Goal: Task Accomplishment & Management: Use online tool/utility

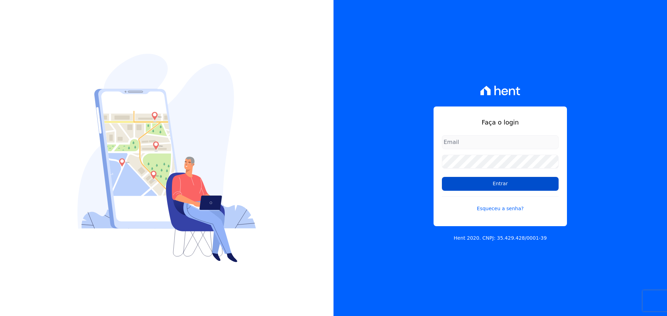
type input "[EMAIL_ADDRESS][DOMAIN_NAME]"
click at [505, 187] on input "Entrar" at bounding box center [500, 184] width 117 height 14
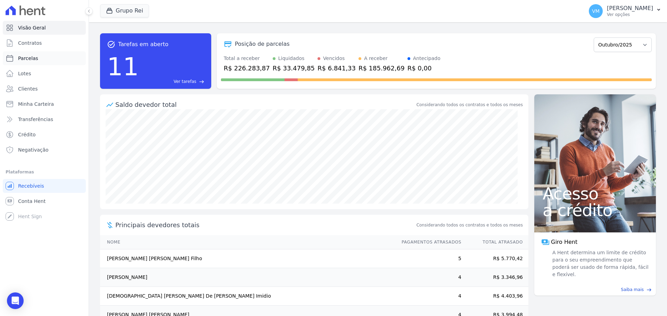
click at [41, 58] on link "Parcelas" at bounding box center [44, 58] width 83 height 14
click at [38, 71] on link "Lotes" at bounding box center [44, 74] width 83 height 14
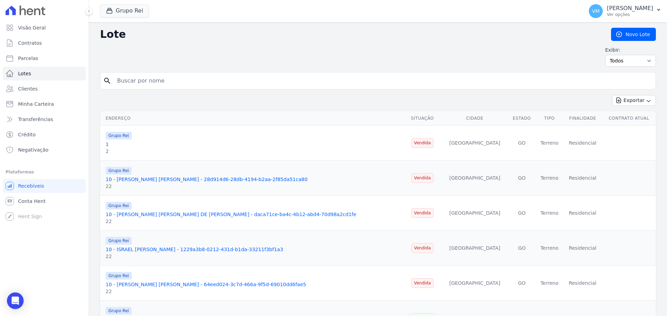
click at [140, 77] on input "search" at bounding box center [383, 81] width 540 height 14
select select
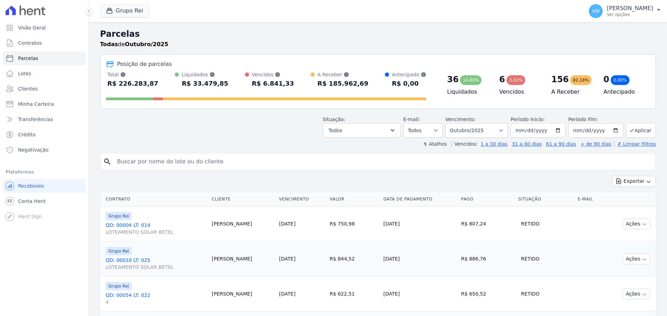
click at [161, 161] on input "search" at bounding box center [383, 162] width 540 height 14
paste input "MANOEL MATOS DE JESUS"
type input "MANOEL MATOS DE JESUS"
select select
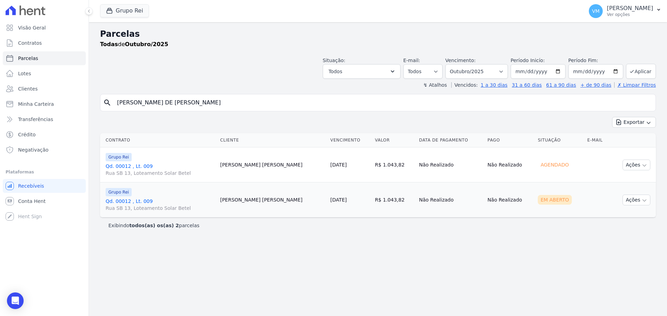
click at [129, 204] on link "Qd. 00012 , Lt. 009 Rua SB 13, Loteamento Solar Betel" at bounding box center [160, 205] width 109 height 14
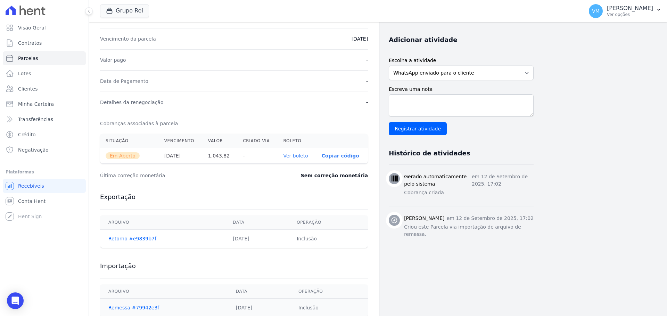
scroll to position [159, 0]
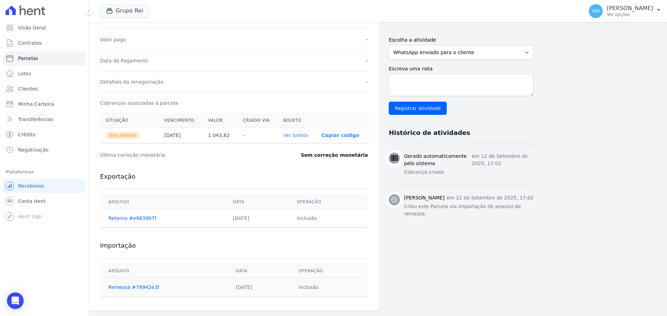
click at [304, 135] on link "Ver boleto" at bounding box center [295, 136] width 25 height 6
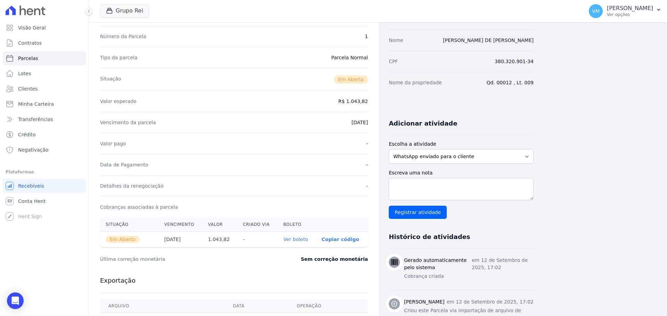
scroll to position [0, 0]
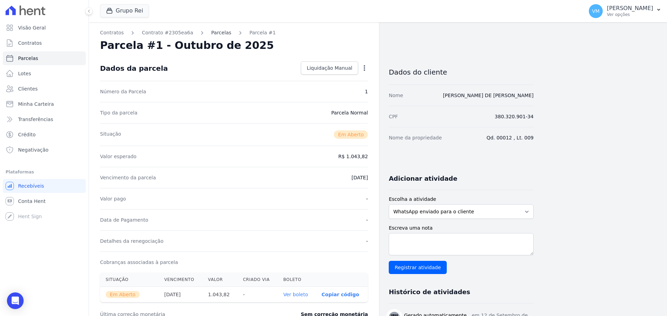
click at [216, 33] on link "Parcelas" at bounding box center [221, 32] width 20 height 7
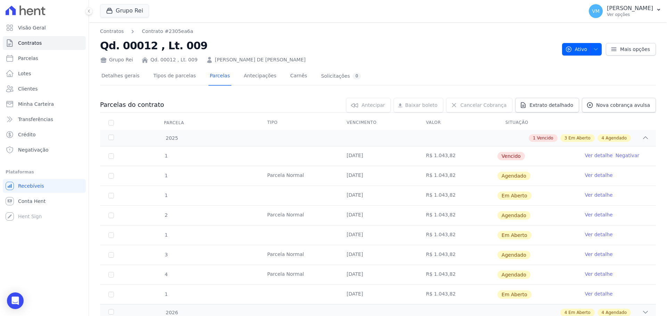
click at [599, 254] on link "Ver detalhe" at bounding box center [599, 254] width 28 height 7
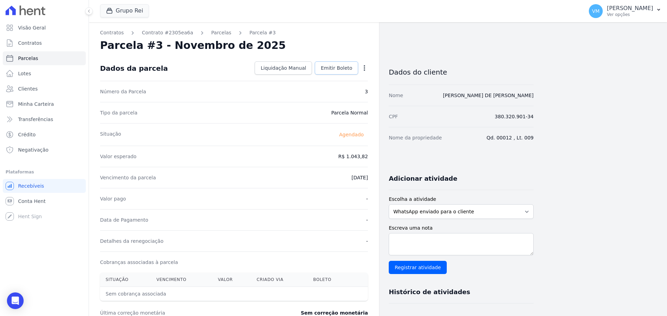
click at [327, 68] on span "Emitir Boleto" at bounding box center [337, 68] width 32 height 7
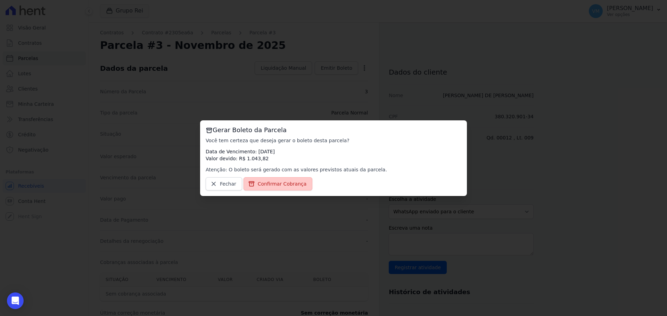
click at [277, 184] on span "Confirmar Cobrança" at bounding box center [282, 184] width 49 height 7
click at [260, 186] on span "Confirmar Cobrança" at bounding box center [282, 184] width 49 height 7
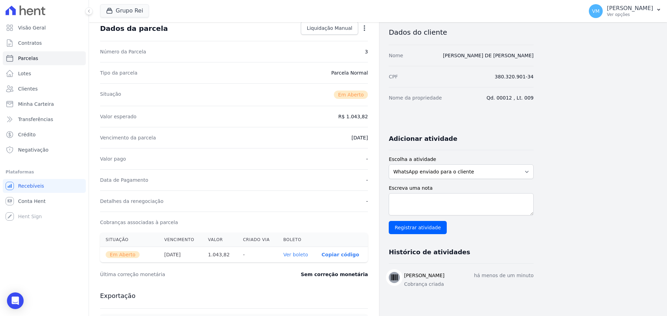
scroll to position [139, 0]
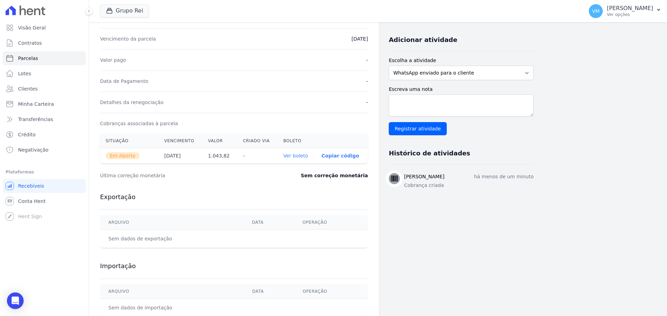
click at [294, 158] on link "Ver boleto" at bounding box center [295, 156] width 25 height 6
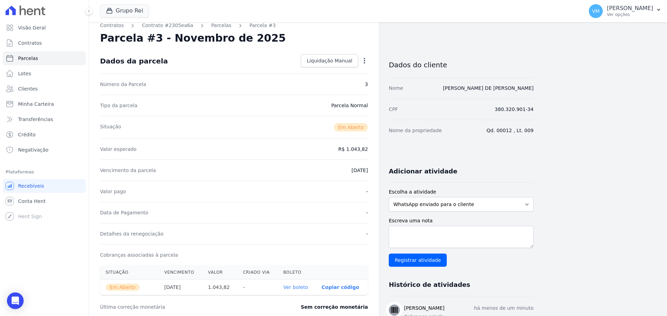
scroll to position [0, 0]
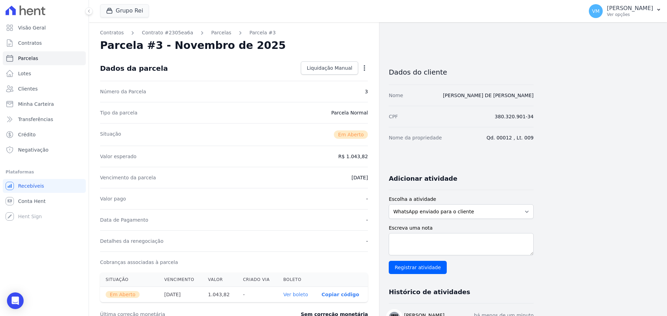
click at [207, 36] on div "Contratos Contrato #2305ea6a Parcelas Parcela #3 Parcela #3 - Novembro de 2025 …" at bounding box center [234, 246] width 290 height 448
click at [211, 34] on link "Parcelas" at bounding box center [221, 32] width 20 height 7
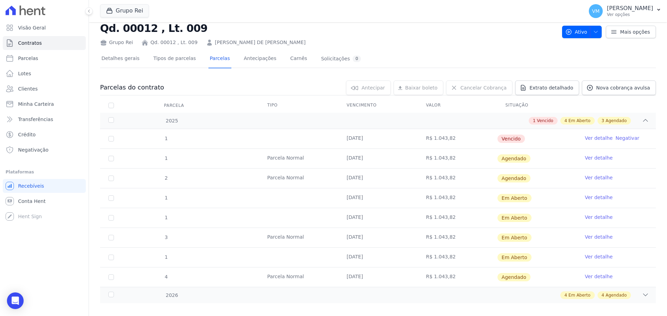
scroll to position [25, 0]
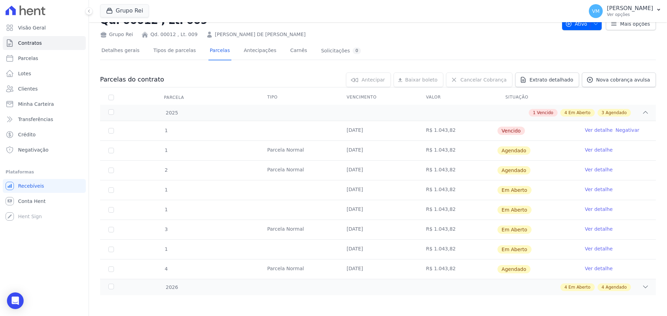
click at [591, 249] on link "Ver detalhe" at bounding box center [599, 249] width 28 height 7
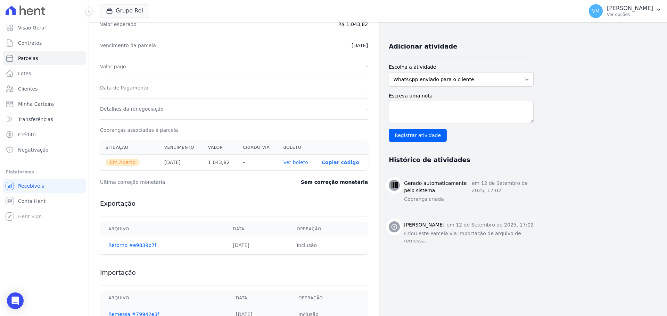
scroll to position [139, 0]
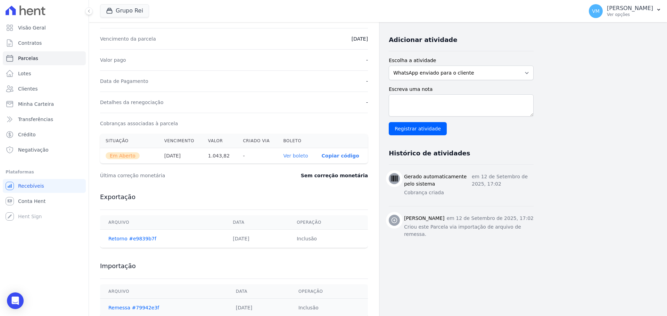
click at [303, 155] on link "Ver boleto" at bounding box center [295, 156] width 25 height 6
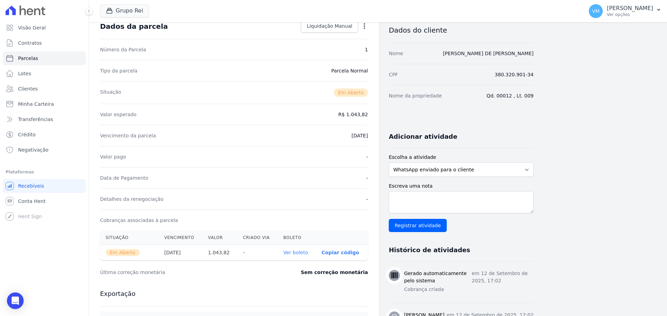
scroll to position [0, 0]
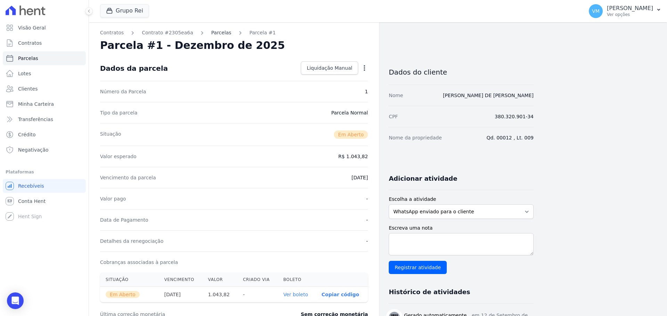
click at [214, 32] on link "Parcelas" at bounding box center [221, 32] width 20 height 7
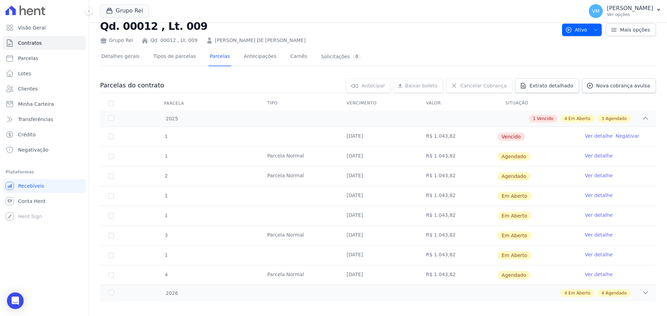
scroll to position [25, 0]
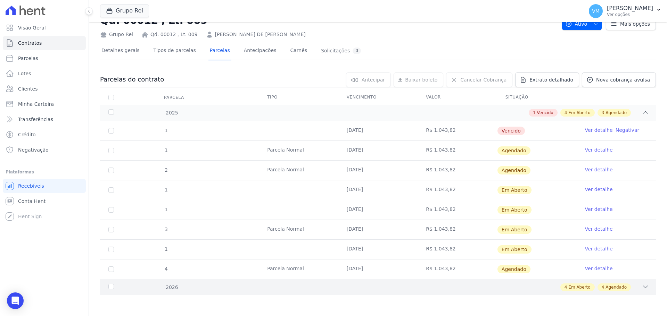
click at [642, 287] on icon at bounding box center [645, 287] width 7 height 7
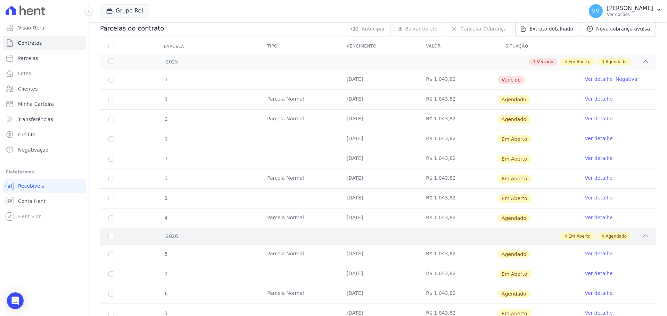
scroll to position [95, 0]
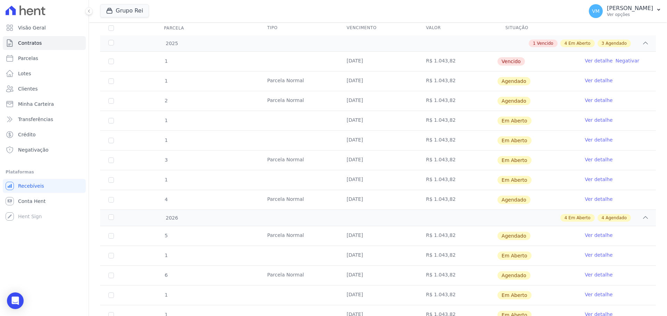
click at [587, 236] on link "Ver detalhe" at bounding box center [599, 235] width 28 height 7
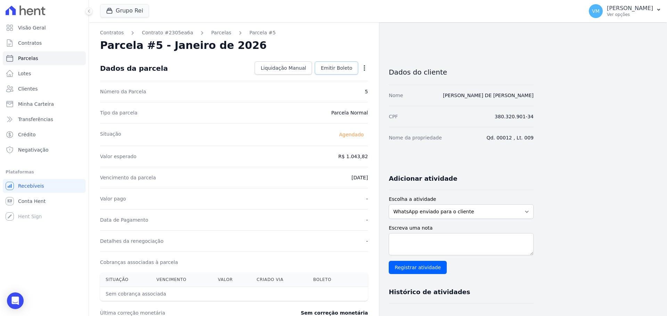
click at [339, 65] on span "Emitir Boleto" at bounding box center [337, 68] width 32 height 7
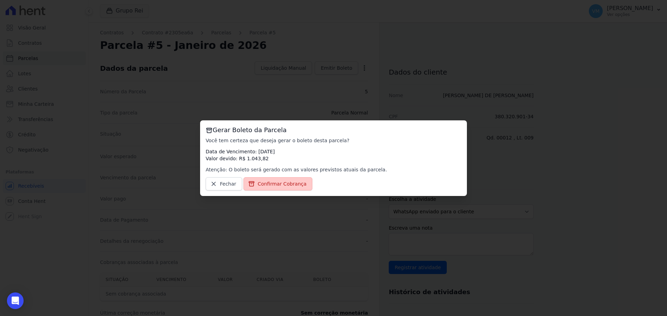
click at [275, 186] on span "Confirmar Cobrança" at bounding box center [282, 184] width 49 height 7
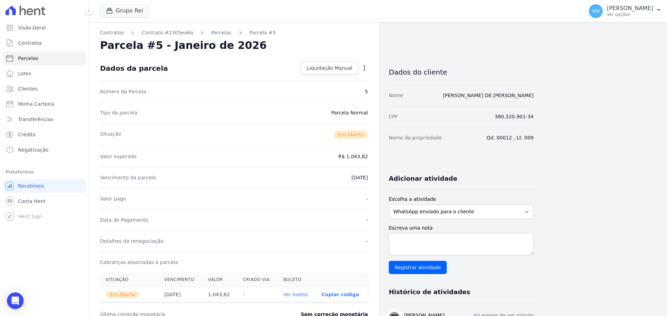
scroll to position [159, 0]
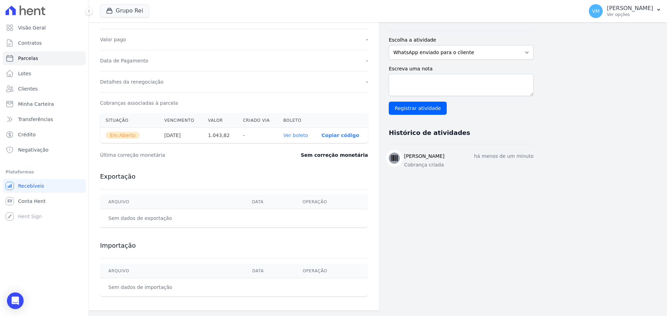
click at [301, 136] on link "Ver boleto" at bounding box center [295, 136] width 25 height 6
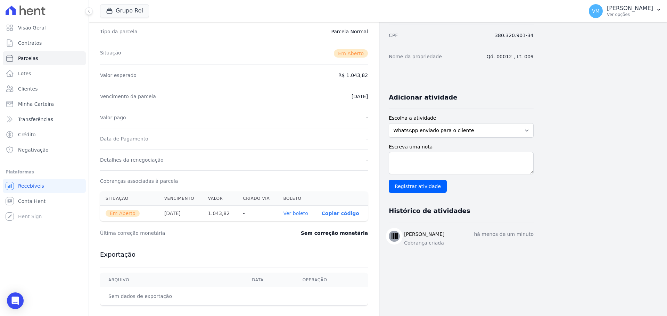
scroll to position [0, 0]
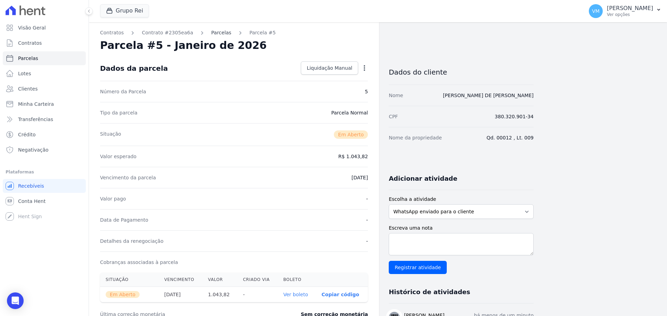
click at [216, 34] on link "Parcelas" at bounding box center [221, 32] width 20 height 7
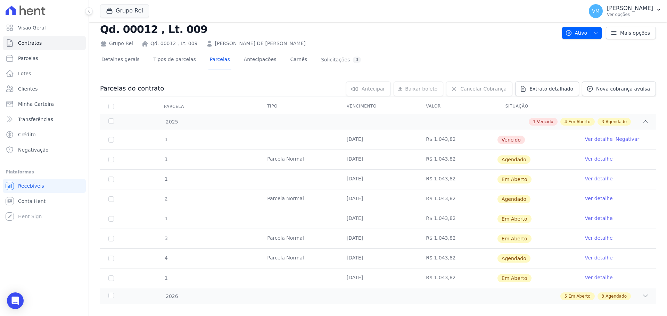
scroll to position [25, 0]
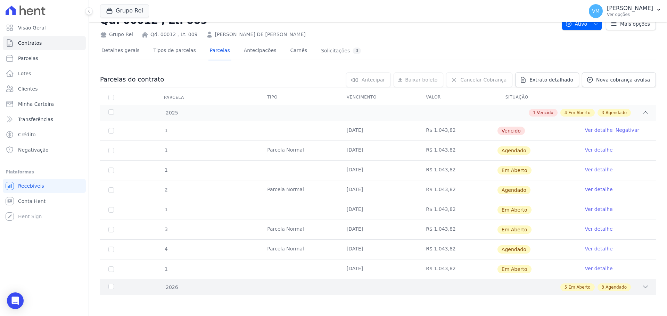
click at [642, 287] on icon at bounding box center [645, 287] width 7 height 7
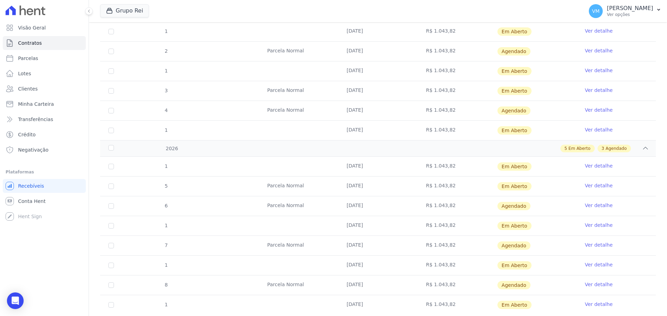
scroll to position [184, 0]
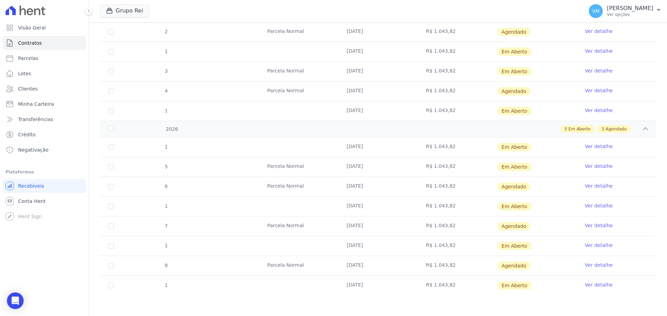
click at [585, 188] on link "Ver detalhe" at bounding box center [599, 186] width 28 height 7
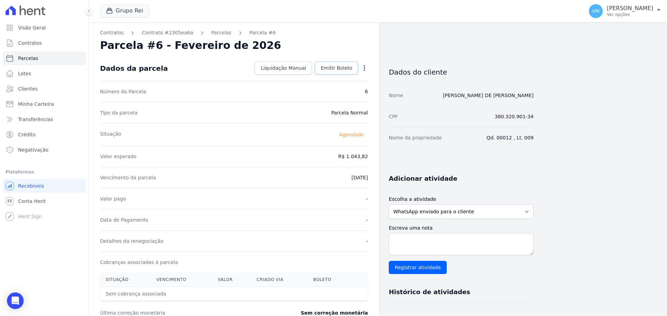
click at [336, 66] on span "Emitir Boleto" at bounding box center [337, 68] width 32 height 7
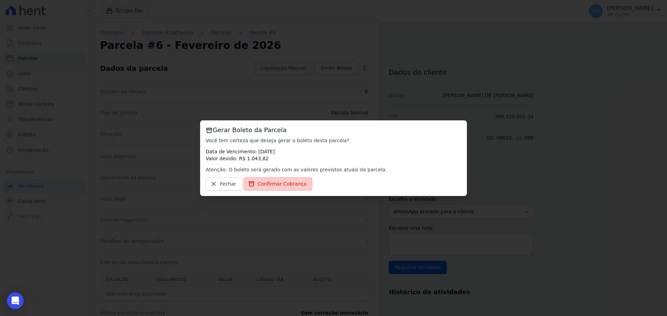
click at [276, 183] on span "Confirmar Cobrança" at bounding box center [282, 184] width 49 height 7
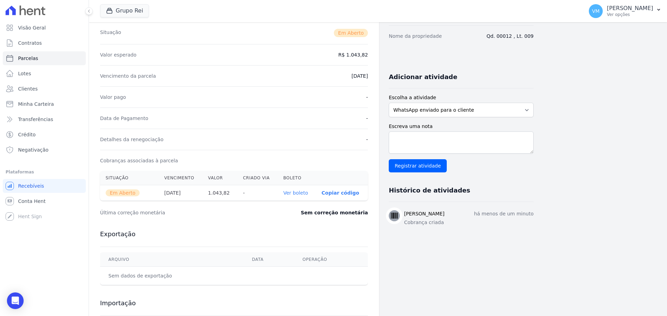
scroll to position [139, 0]
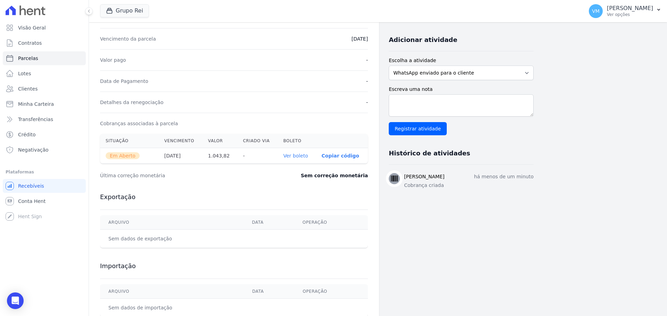
click at [296, 157] on link "Ver boleto" at bounding box center [295, 156] width 25 height 6
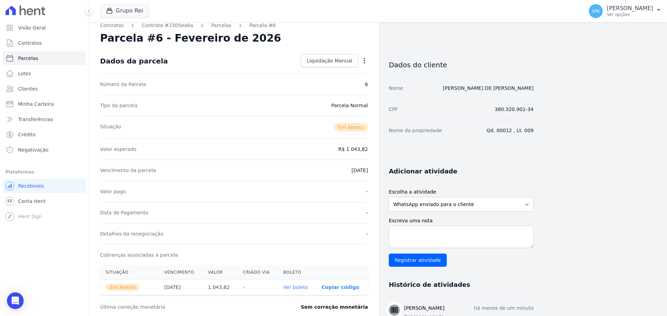
scroll to position [0, 0]
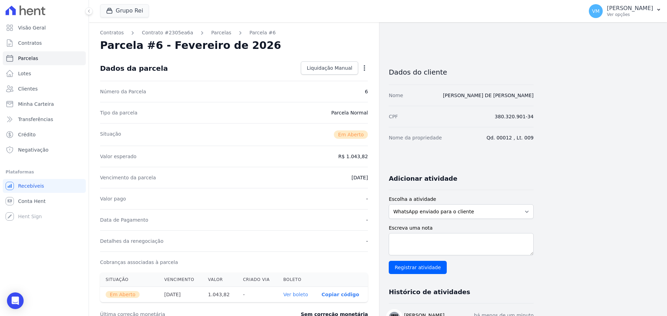
click at [221, 33] on ol "Contratos Contrato #2305ea6a Parcelas Parcela #6" at bounding box center [188, 32] width 176 height 7
click at [217, 32] on link "Parcelas" at bounding box center [221, 32] width 20 height 7
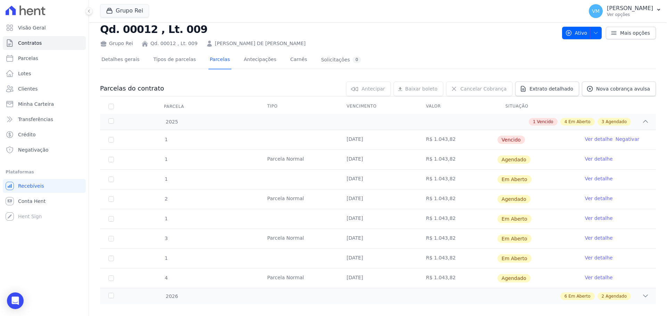
scroll to position [25, 0]
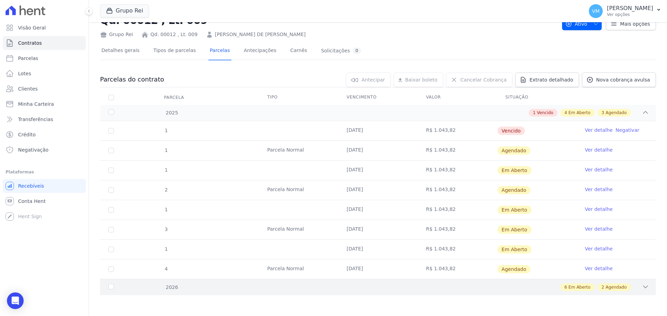
click at [642, 285] on icon at bounding box center [645, 287] width 7 height 7
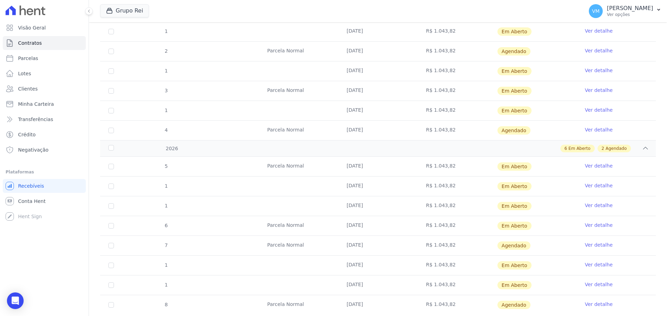
scroll to position [184, 0]
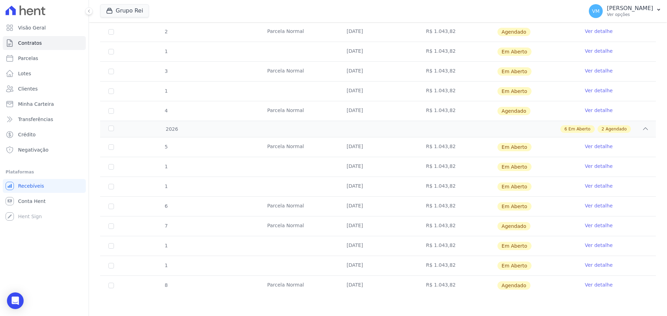
click at [588, 226] on link "Ver detalhe" at bounding box center [599, 225] width 28 height 7
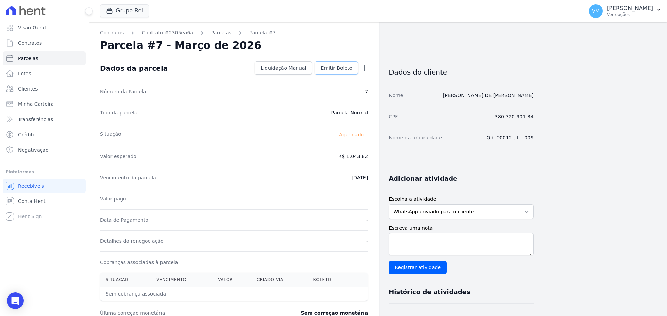
click at [338, 72] on link "Emitir Boleto" at bounding box center [336, 67] width 43 height 13
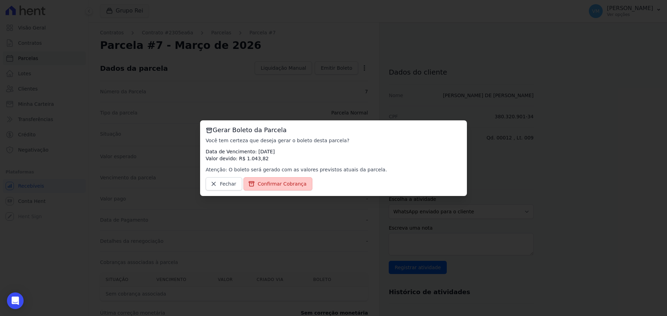
click at [288, 183] on span "Confirmar Cobrança" at bounding box center [282, 184] width 49 height 7
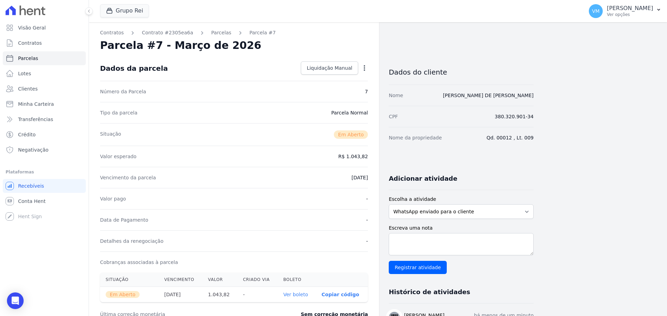
click at [299, 297] on link "Ver boleto" at bounding box center [295, 295] width 25 height 6
click at [215, 31] on link "Parcelas" at bounding box center [221, 32] width 20 height 7
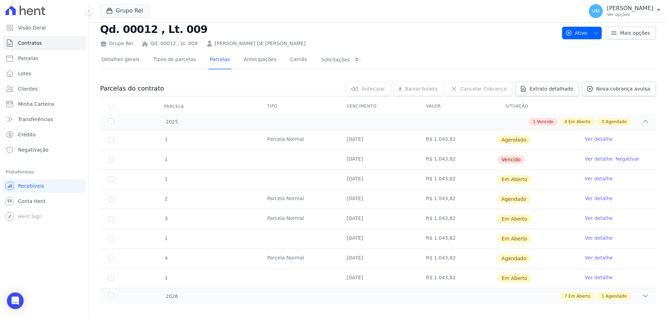
scroll to position [25, 0]
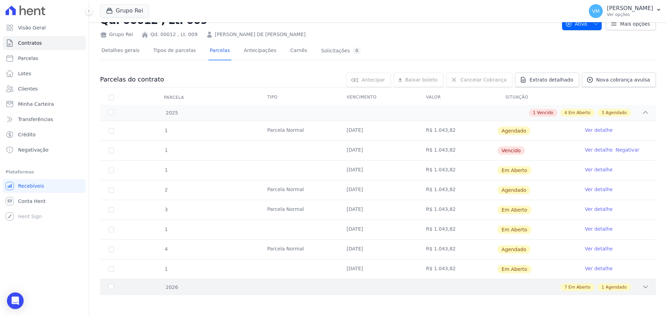
click at [643, 287] on icon at bounding box center [645, 287] width 5 height 2
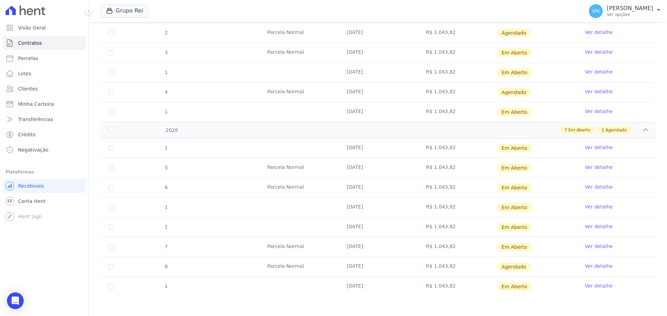
scroll to position [184, 0]
click at [591, 267] on link "Ver detalhe" at bounding box center [599, 265] width 28 height 7
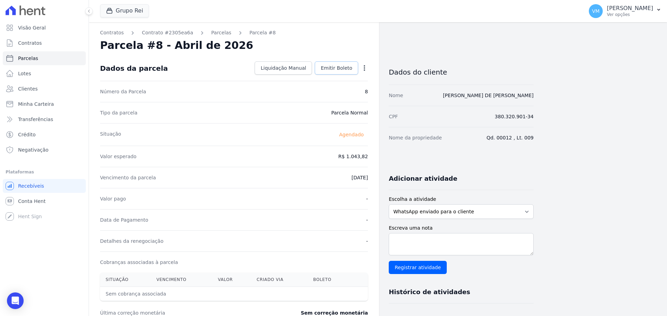
click at [346, 65] on span "Emitir Boleto" at bounding box center [337, 68] width 32 height 7
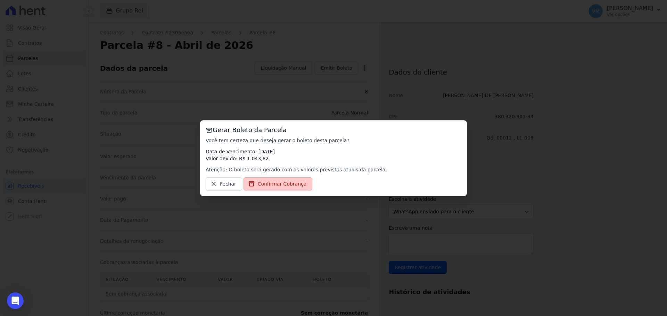
click at [267, 181] on span "Confirmar Cobrança" at bounding box center [282, 184] width 49 height 7
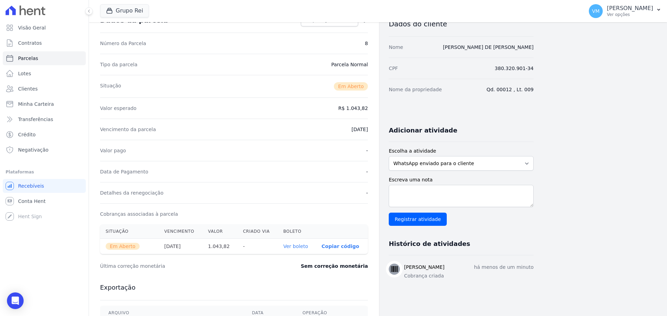
scroll to position [104, 0]
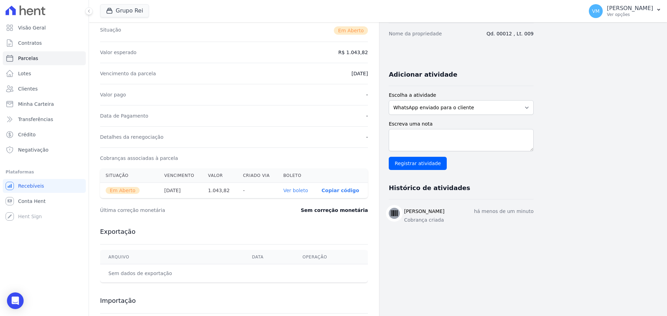
click at [301, 190] on link "Ver boleto" at bounding box center [295, 191] width 25 height 6
